Goal: Task Accomplishment & Management: Complete application form

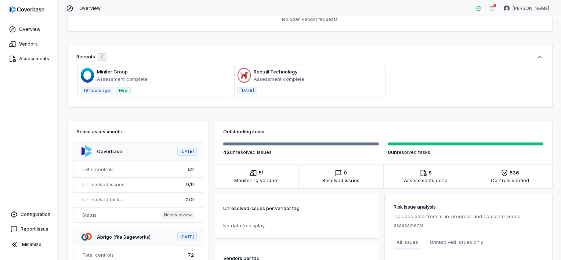
scroll to position [73, 0]
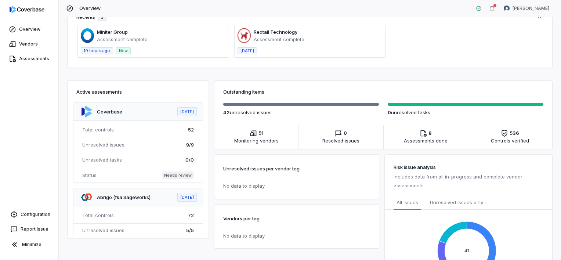
click at [112, 31] on span at bounding box center [153, 41] width 151 height 32
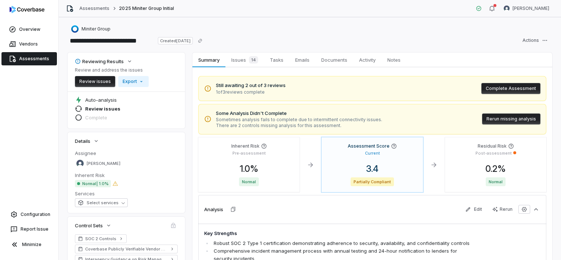
click at [495, 91] on button "Complete Assessment" at bounding box center [510, 88] width 59 height 11
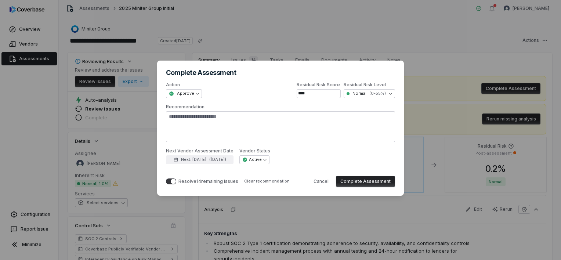
click at [312, 33] on div "**********" at bounding box center [280, 130] width 561 height 260
click at [317, 183] on button "Cancel" at bounding box center [321, 181] width 24 height 11
type textarea "*"
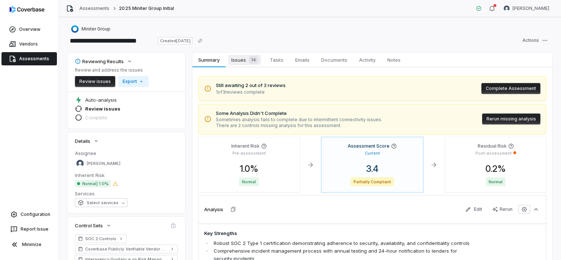
click at [247, 60] on div "14" at bounding box center [252, 59] width 12 height 7
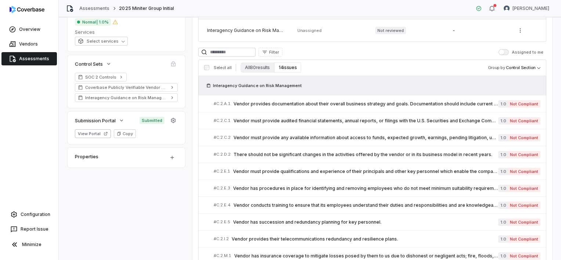
scroll to position [203, 0]
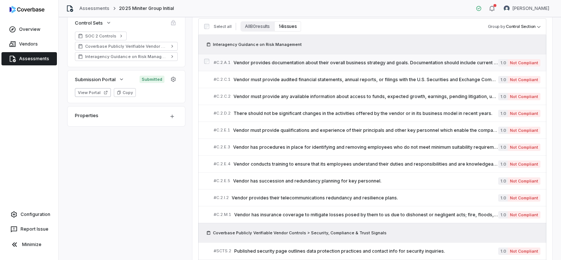
click at [484, 63] on span "Vendor provides documentation about their overall business strategy and goals. …" at bounding box center [366, 63] width 265 height 6
